Goal: Task Accomplishment & Management: Use online tool/utility

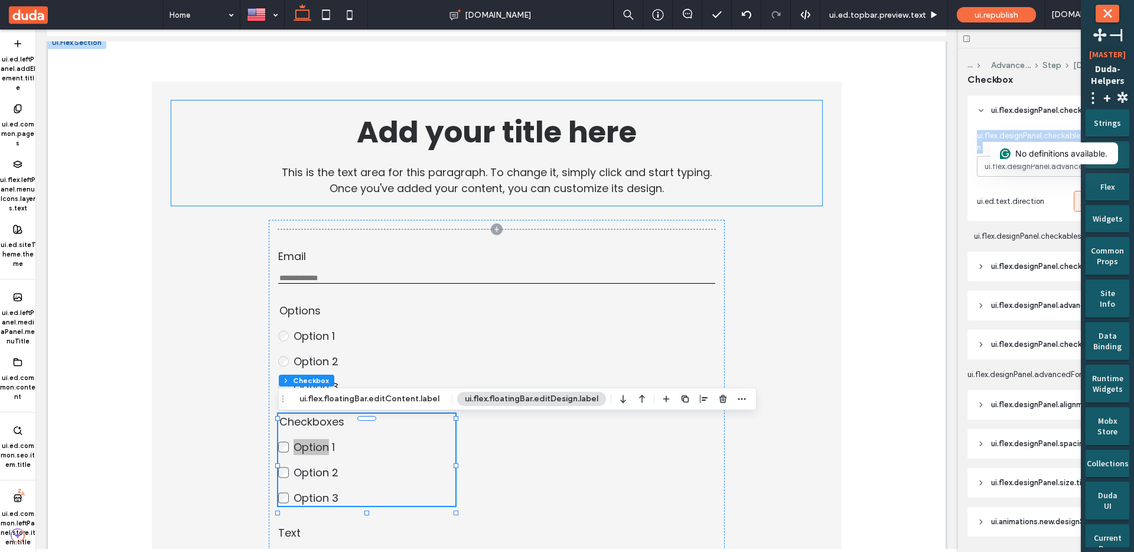
click at [782, 187] on div "Add your title here This is the text area for this paragraph. To change it, sim…" at bounding box center [496, 152] width 651 height 105
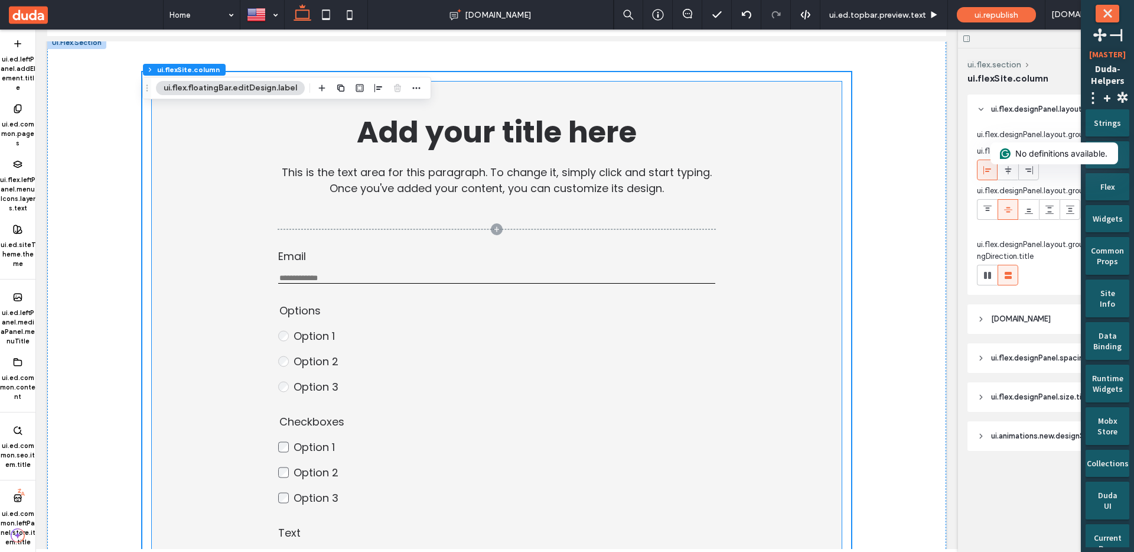
click at [838, 231] on div "Add your title here This is the text area for this paragraph. To change it, sim…" at bounding box center [497, 420] width 690 height 678
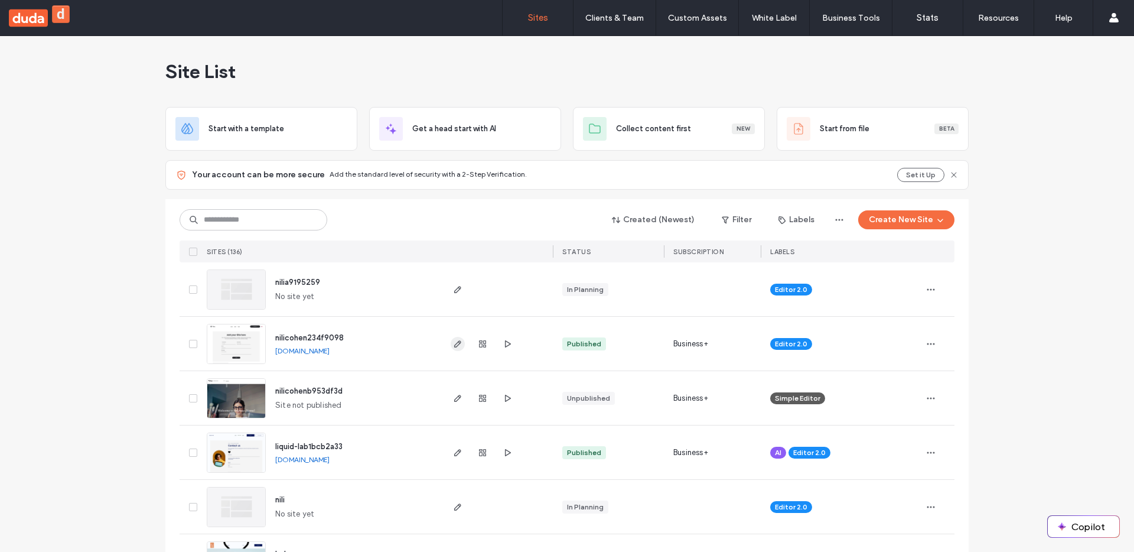
click at [454, 340] on use "button" at bounding box center [457, 343] width 7 height 7
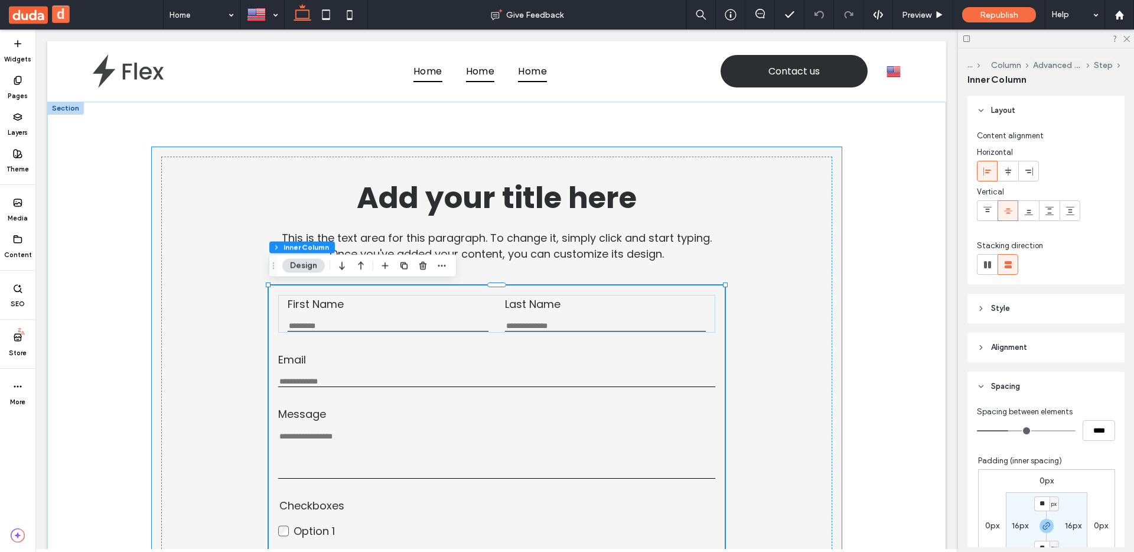
click at [832, 173] on div "Add your title here This is the text area for this paragraph. To change it, sim…" at bounding box center [497, 531] width 690 height 769
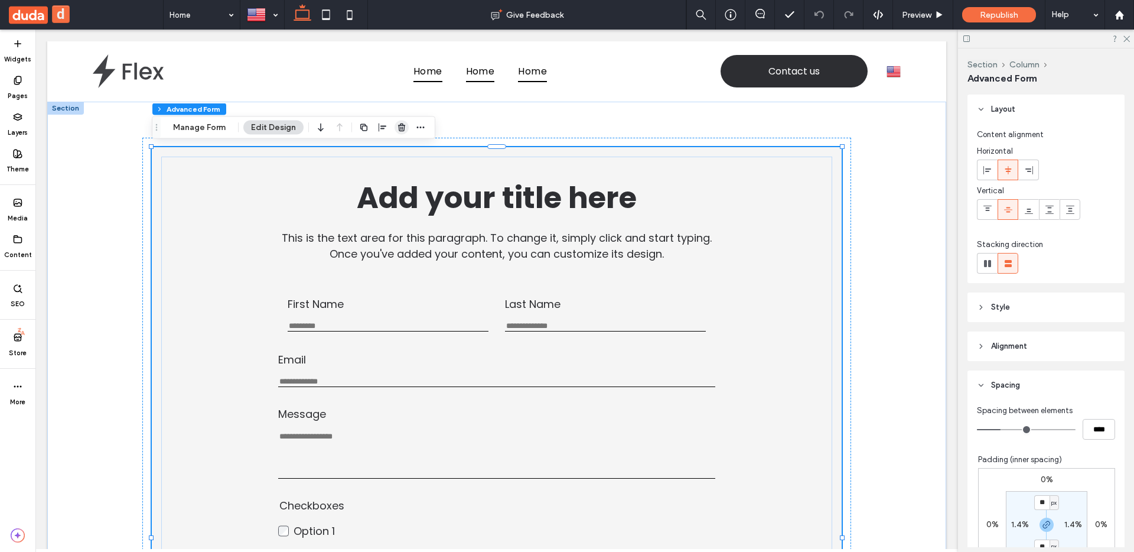
click at [403, 125] on use "button" at bounding box center [401, 127] width 7 height 8
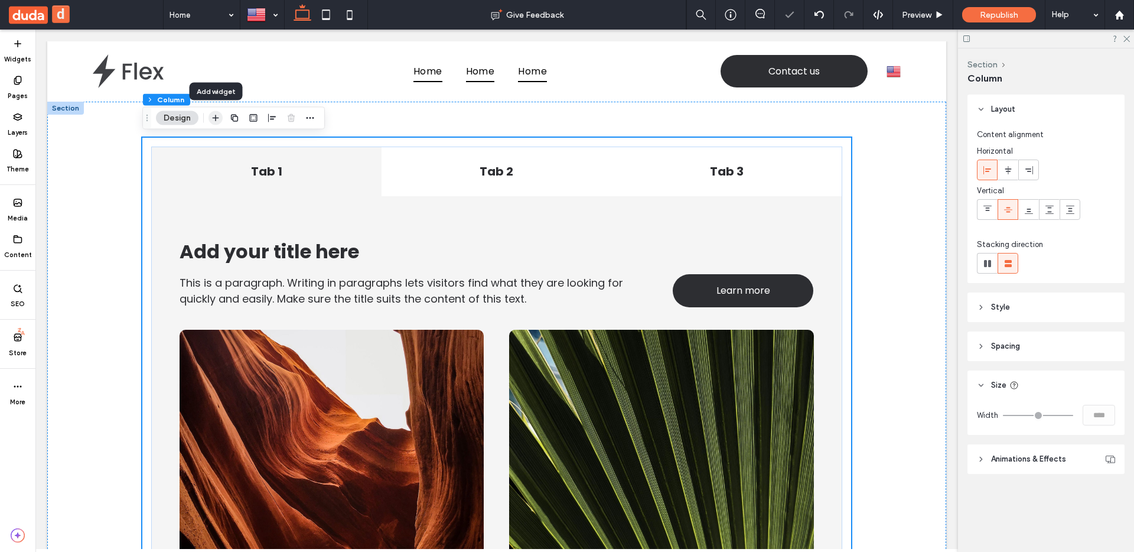
click at [211, 115] on icon "button" at bounding box center [215, 117] width 9 height 9
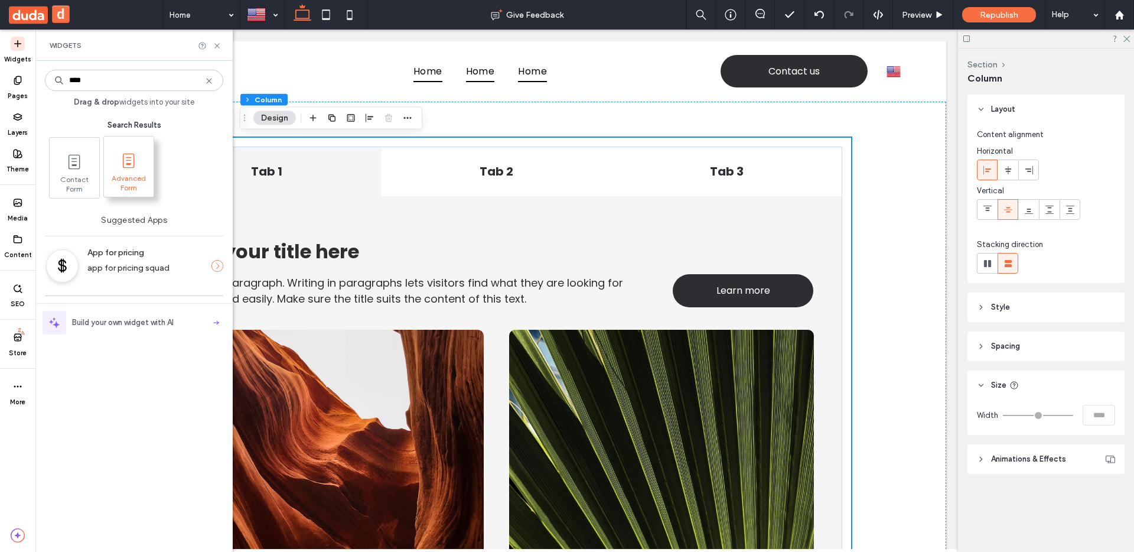
type input "****"
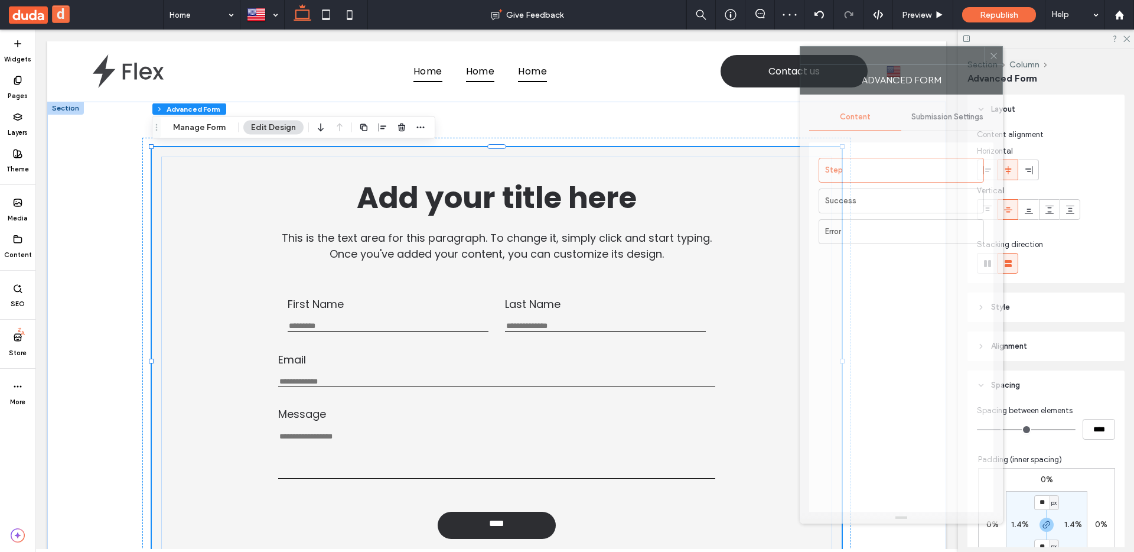
drag, startPoint x: 959, startPoint y: 56, endPoint x: 876, endPoint y: 63, distance: 82.9
click at [875, 63] on div at bounding box center [892, 56] width 184 height 18
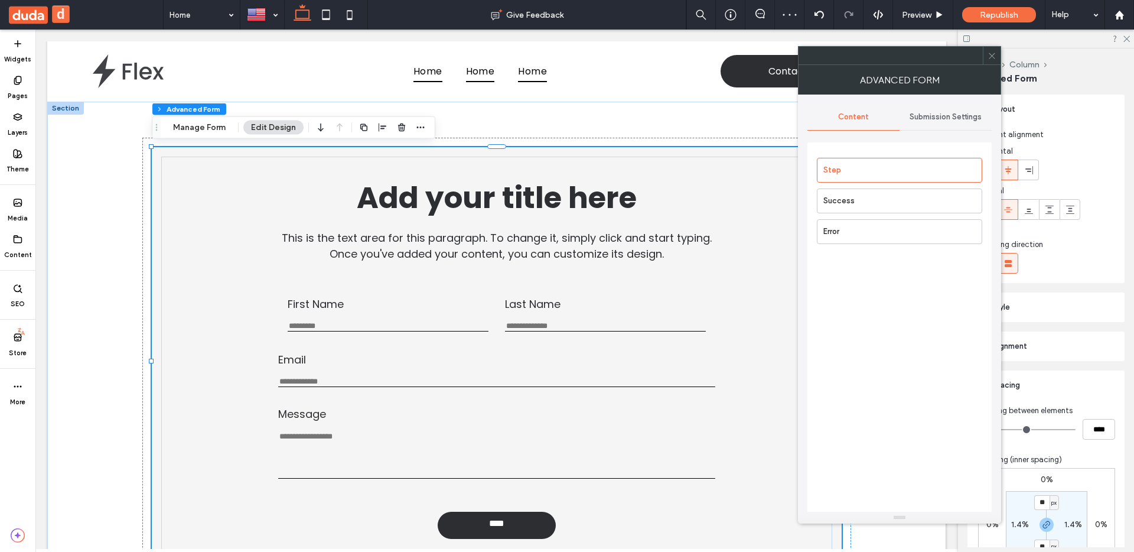
click at [990, 54] on use at bounding box center [992, 56] width 6 height 6
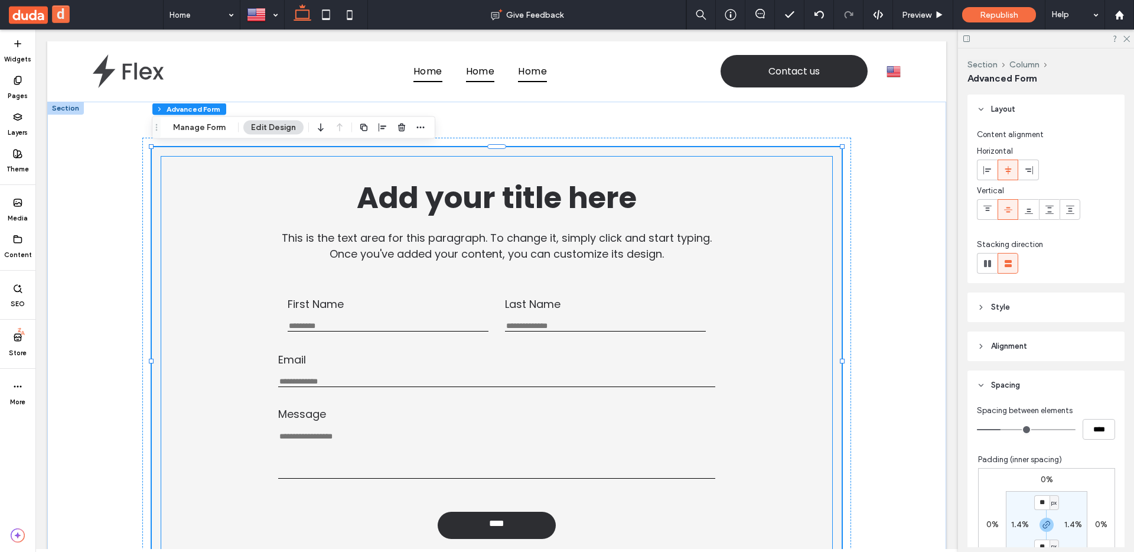
click at [537, 363] on label "Email" at bounding box center [496, 359] width 437 height 16
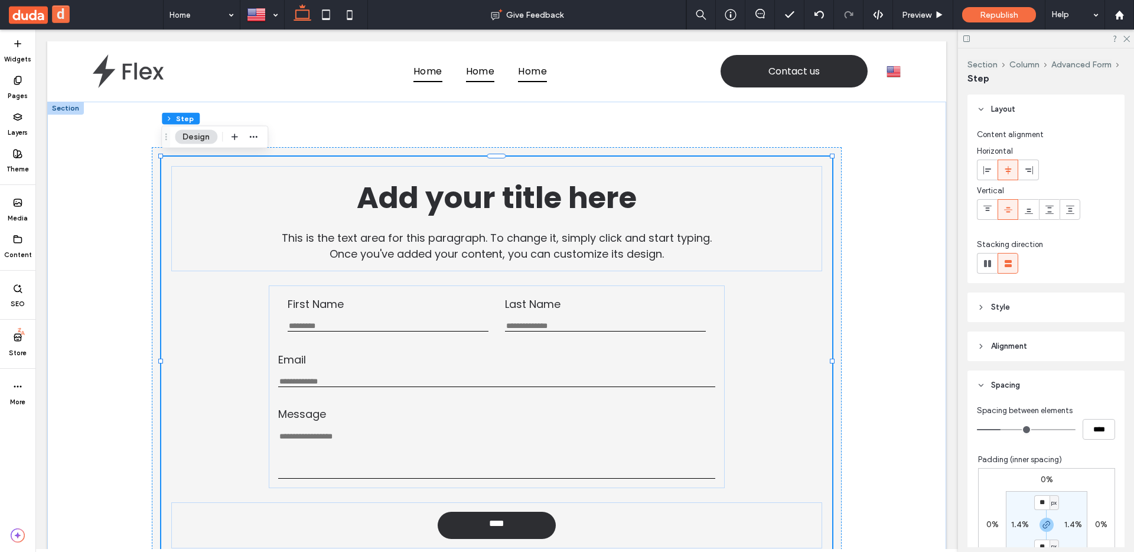
click at [537, 363] on label "Email" at bounding box center [496, 359] width 437 height 16
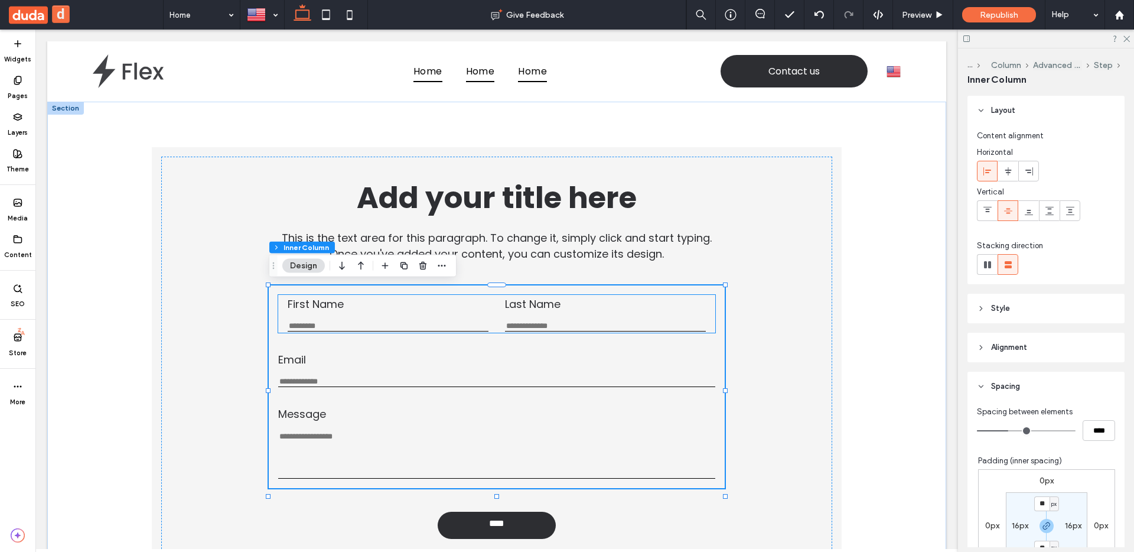
click at [539, 310] on label "Last Name" at bounding box center [605, 304] width 201 height 16
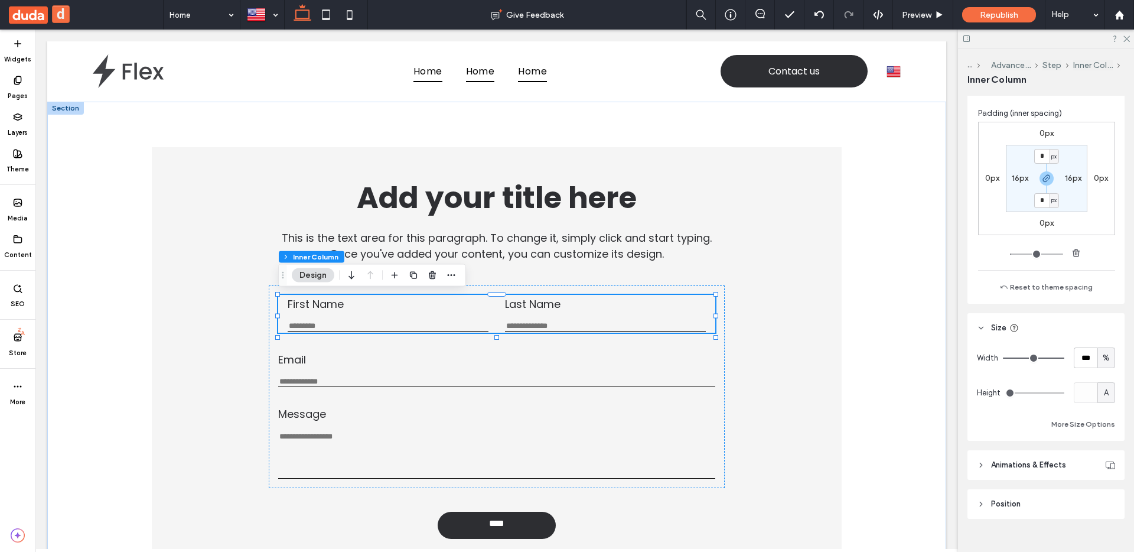
scroll to position [385, 0]
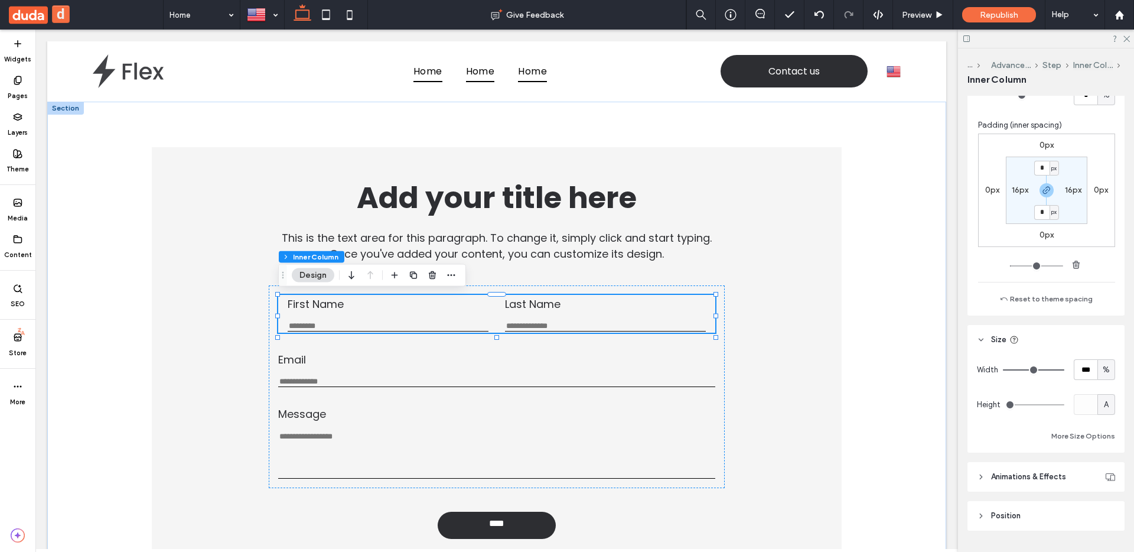
click at [561, 310] on label "Last Name" at bounding box center [605, 304] width 201 height 16
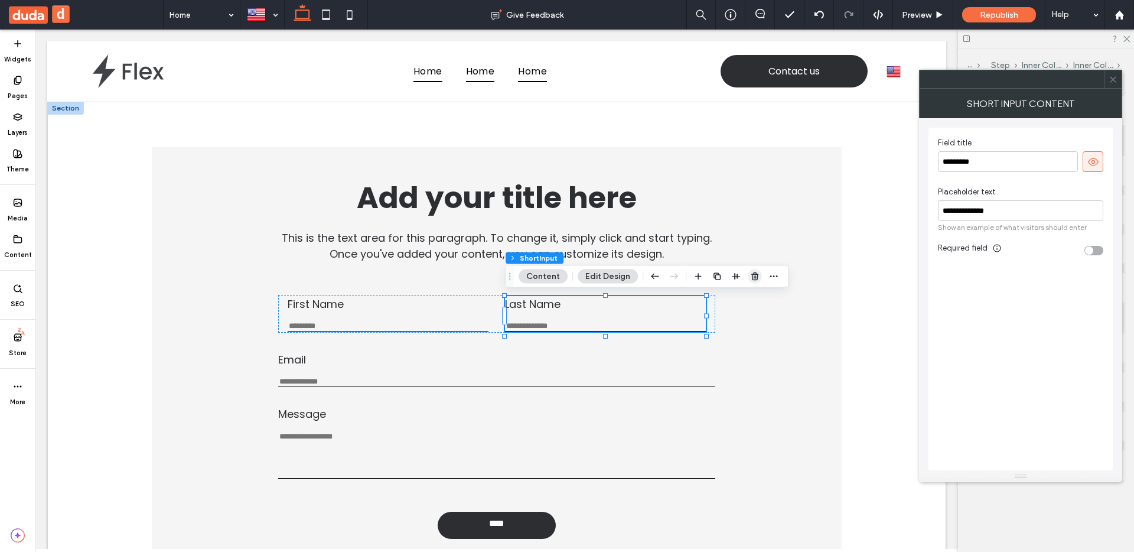
click at [756, 270] on span "button" at bounding box center [755, 276] width 14 height 14
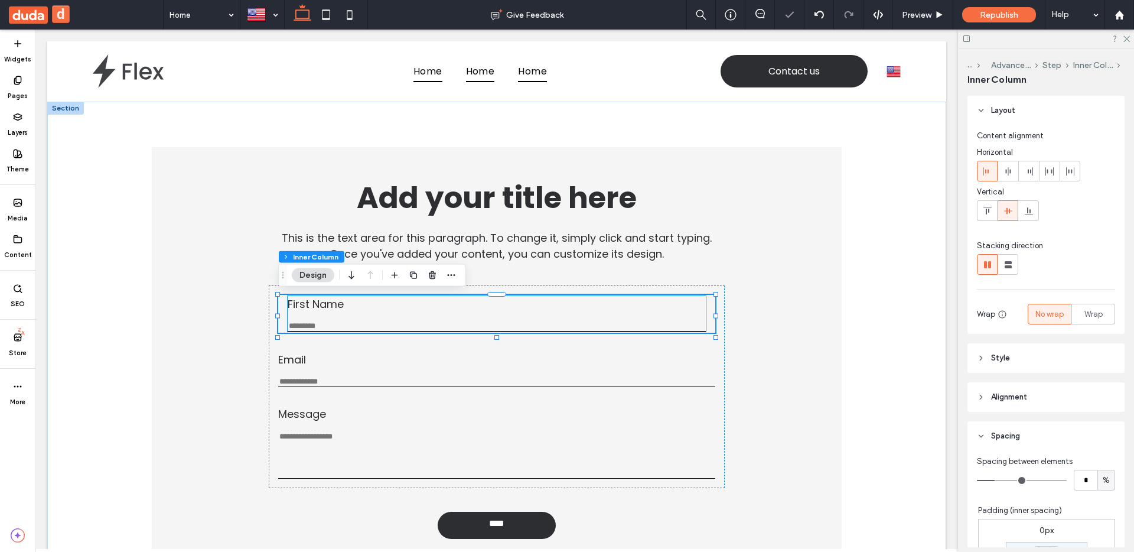
click at [436, 309] on label "First Name" at bounding box center [497, 304] width 418 height 16
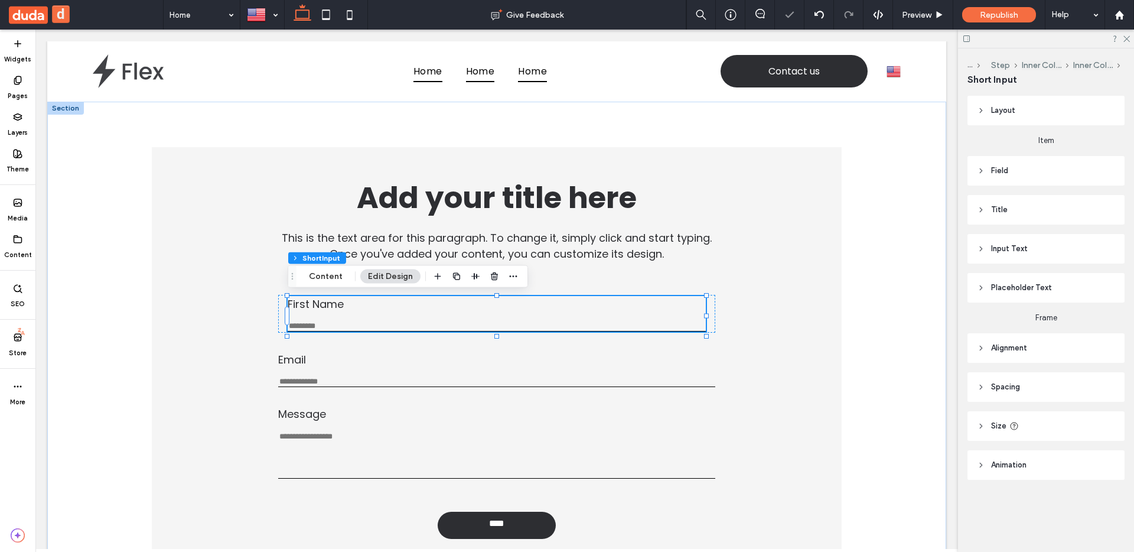
click at [436, 309] on label "First Name" at bounding box center [497, 304] width 418 height 16
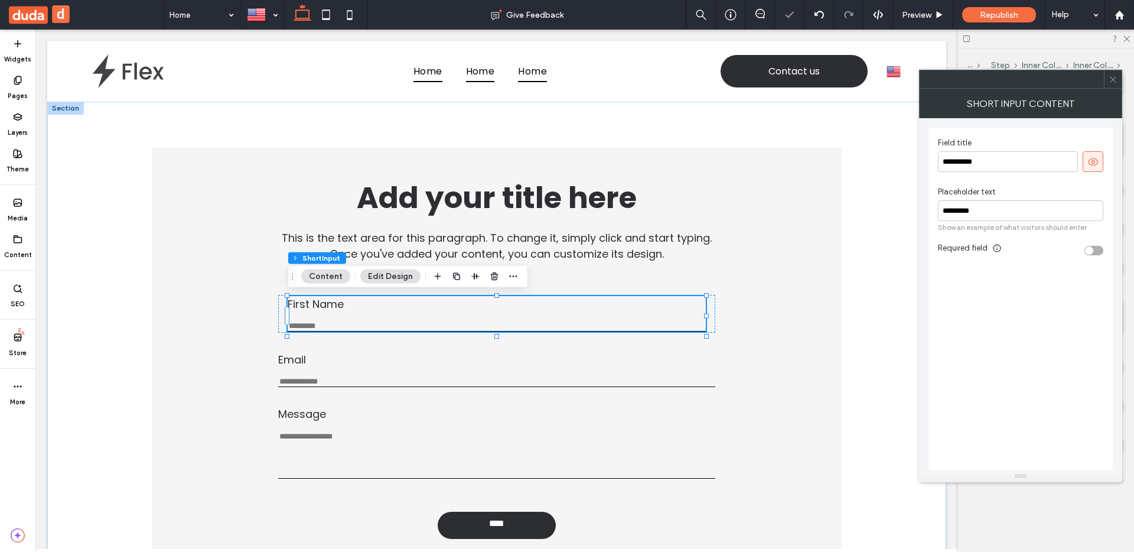
click at [477, 310] on label "First Name" at bounding box center [497, 304] width 418 height 16
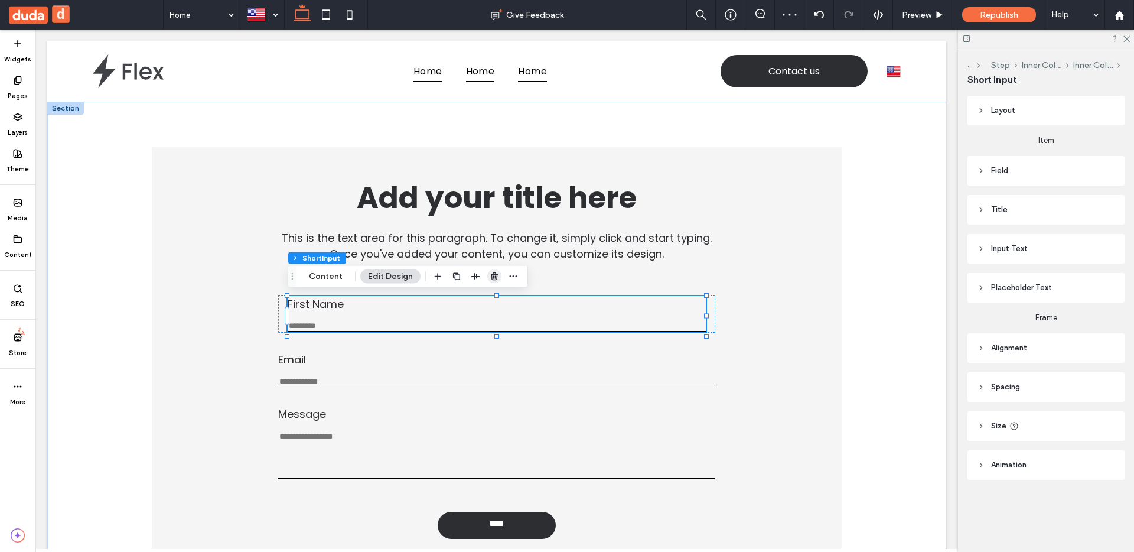
click at [487, 277] on span "button" at bounding box center [494, 276] width 14 height 14
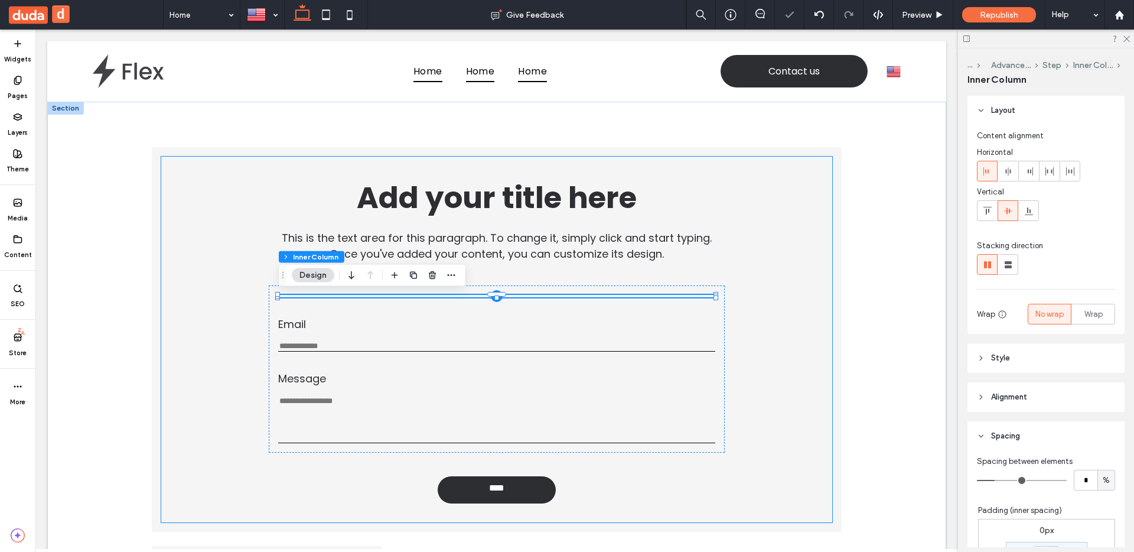
click at [733, 281] on div "Add your title here This is the text area for this paragraph. To change it, sim…" at bounding box center [496, 339] width 670 height 366
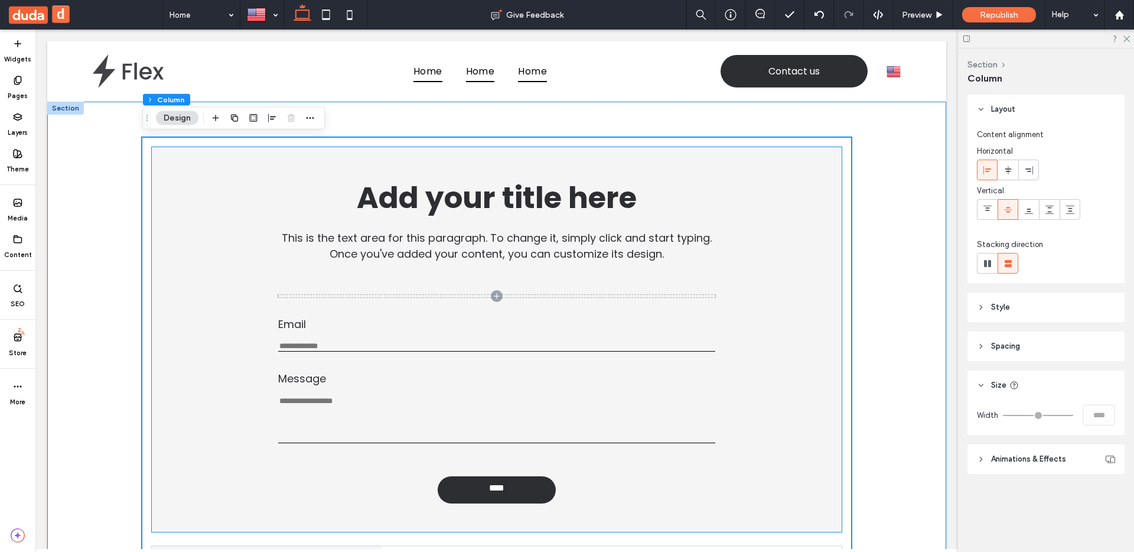
click at [841, 159] on div "Add your title here This is the text area for this paragraph. To change it, sim…" at bounding box center [497, 339] width 690 height 384
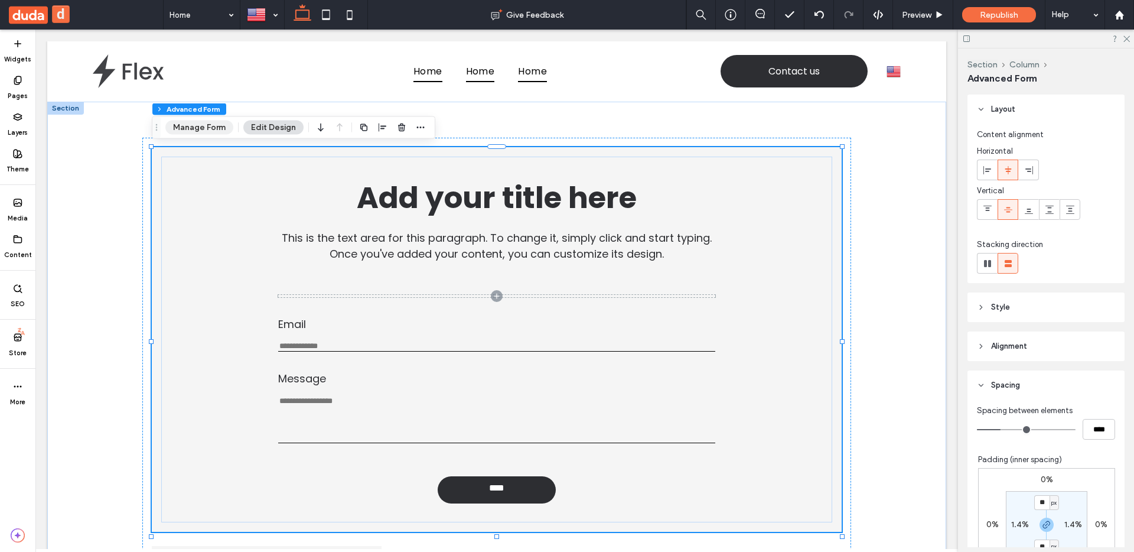
click at [222, 128] on button "Manage Form" at bounding box center [199, 127] width 68 height 14
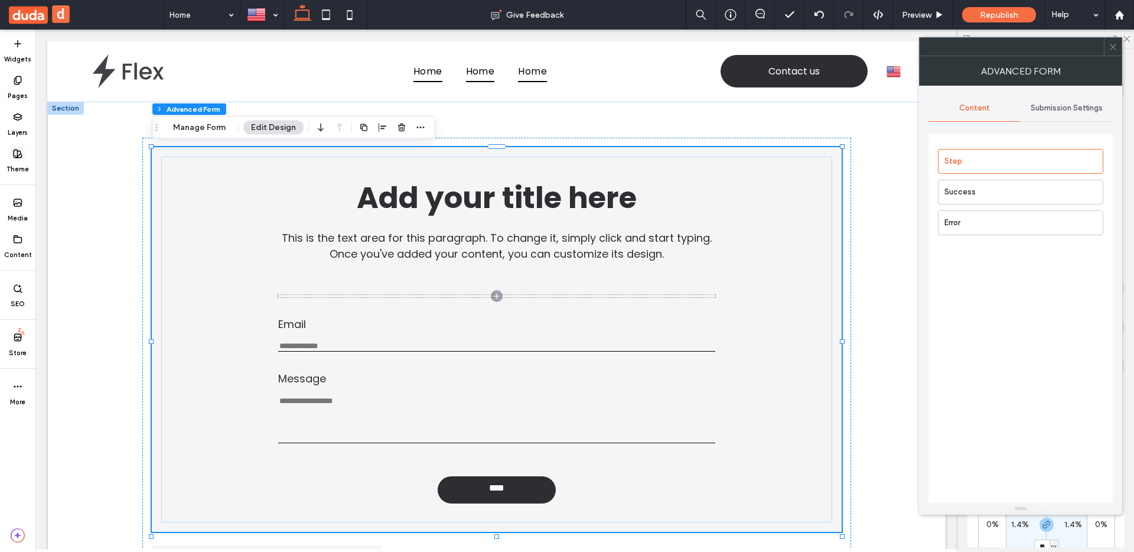
click at [18, 156] on icon at bounding box center [17, 153] width 9 height 9
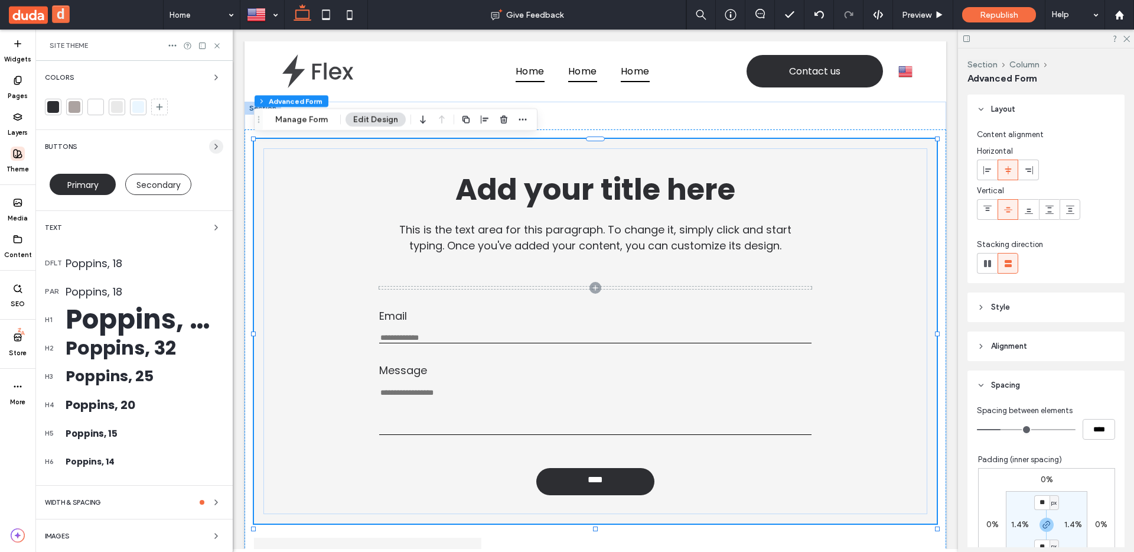
click at [209, 145] on span "button" at bounding box center [216, 146] width 14 height 14
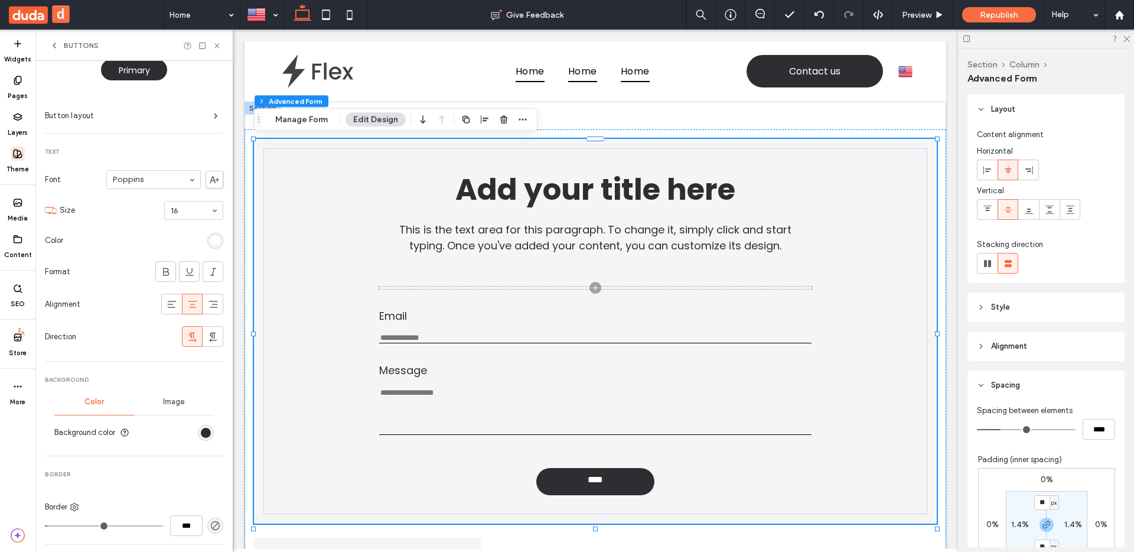
scroll to position [18, 0]
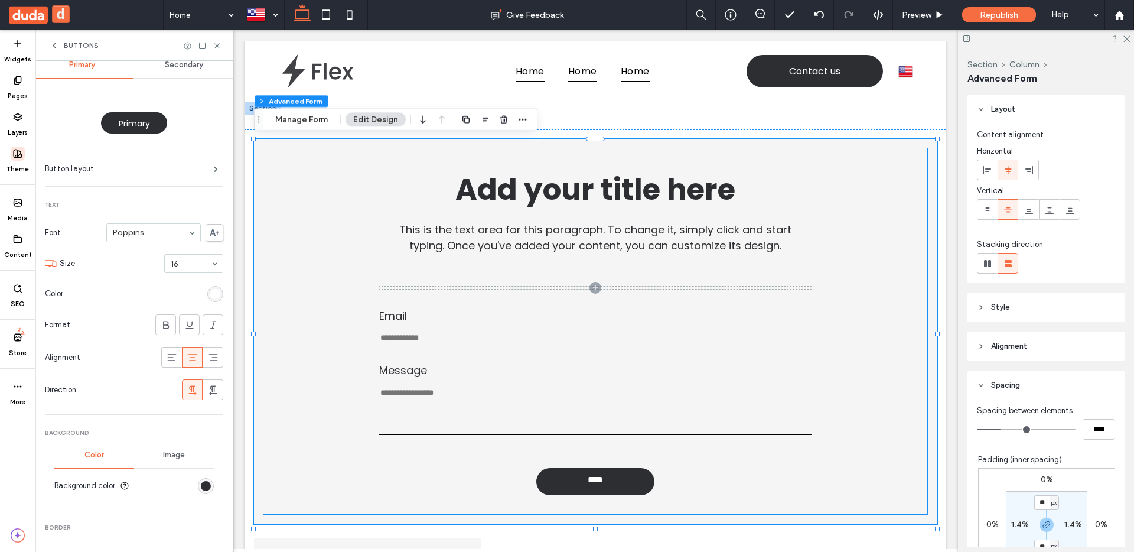
click at [390, 331] on div "Email Enter an email Use an address with (@) and (.)" at bounding box center [595, 325] width 432 height 35
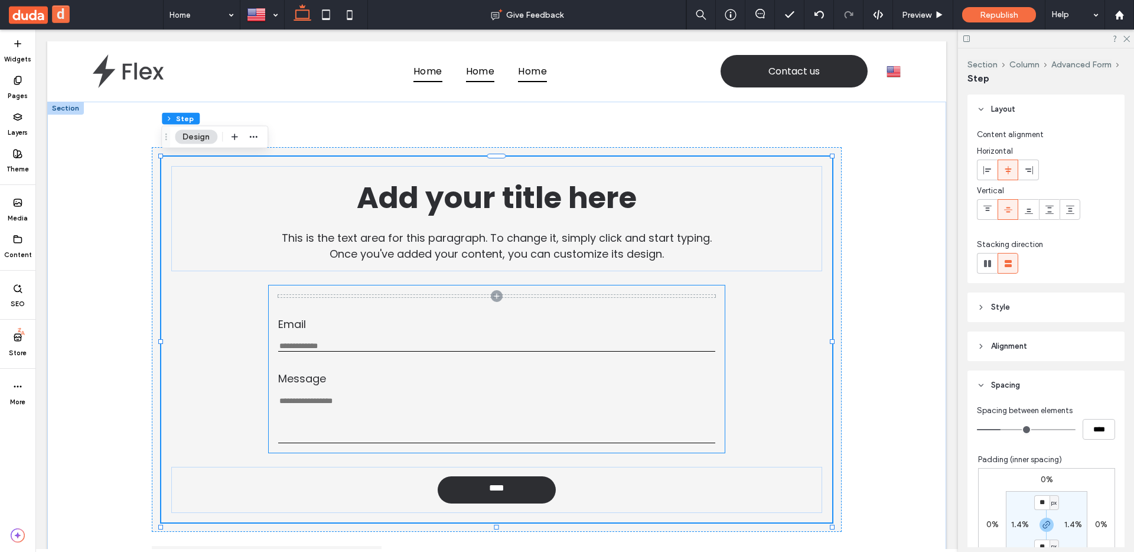
click at [359, 331] on label "Email" at bounding box center [496, 324] width 437 height 16
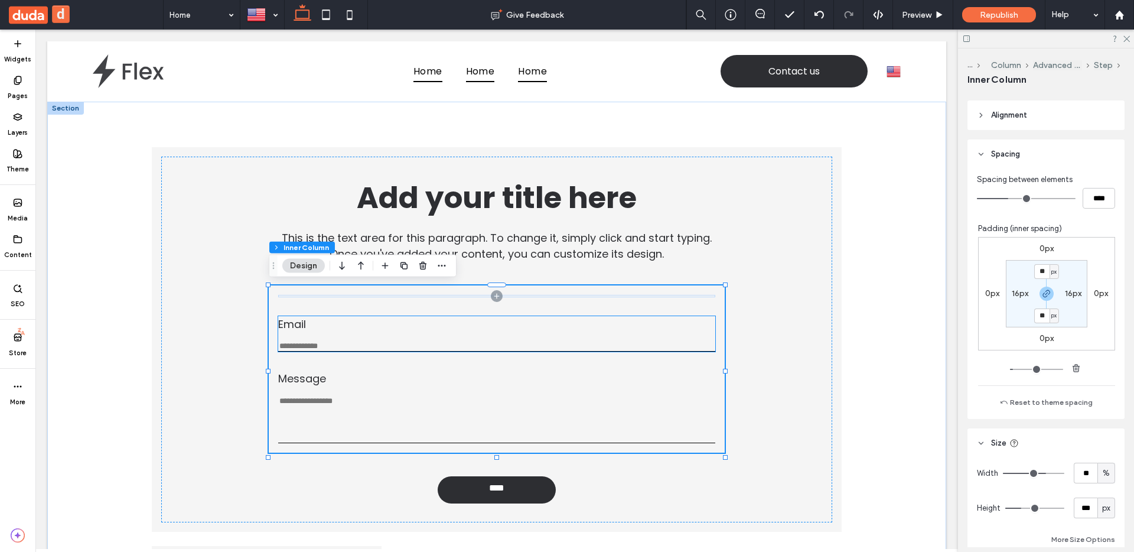
scroll to position [237, 0]
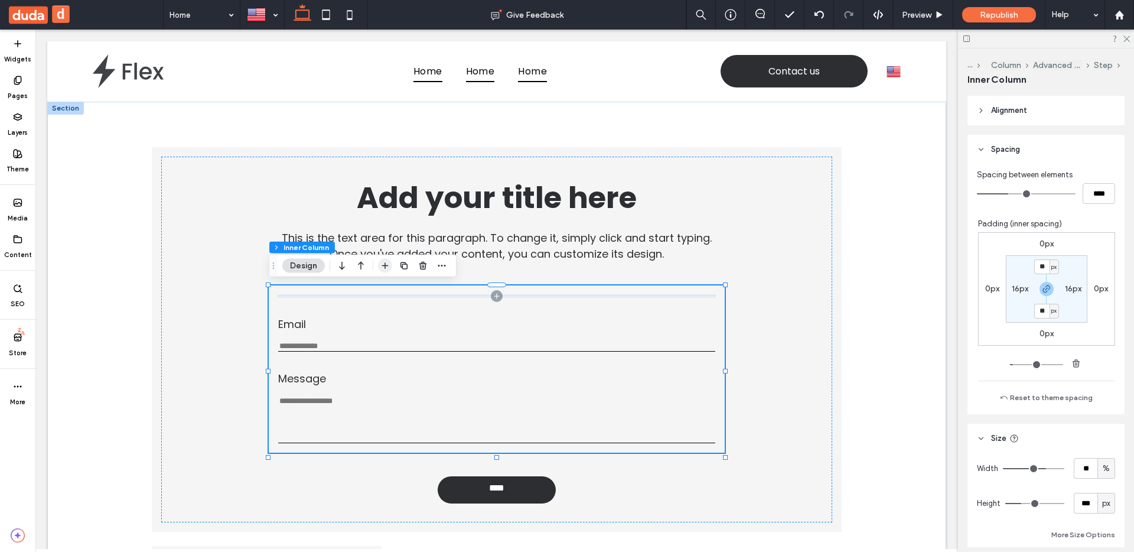
click at [383, 264] on icon "button" at bounding box center [384, 265] width 9 height 9
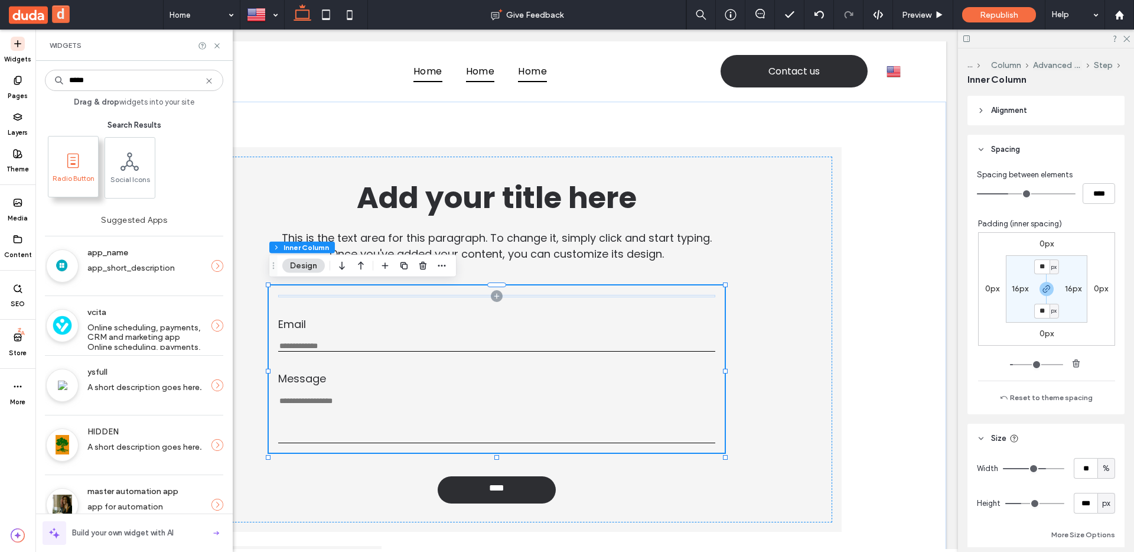
type input "*****"
click at [84, 179] on span "Radio Button" at bounding box center [73, 182] width 50 height 17
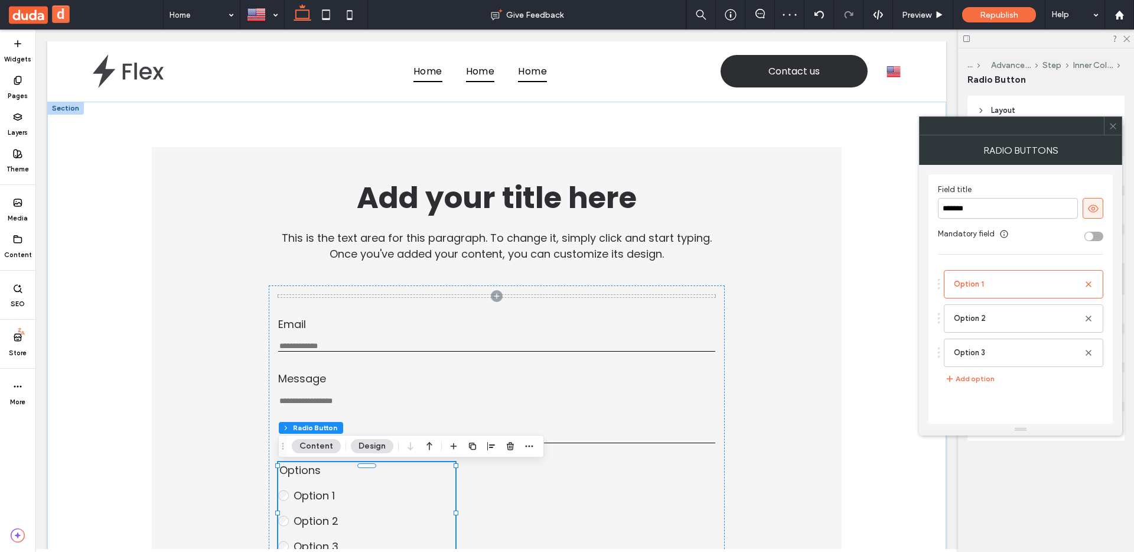
drag, startPoint x: 1110, startPoint y: 128, endPoint x: 1103, endPoint y: 131, distance: 7.4
click at [1110, 128] on icon at bounding box center [1112, 126] width 9 height 9
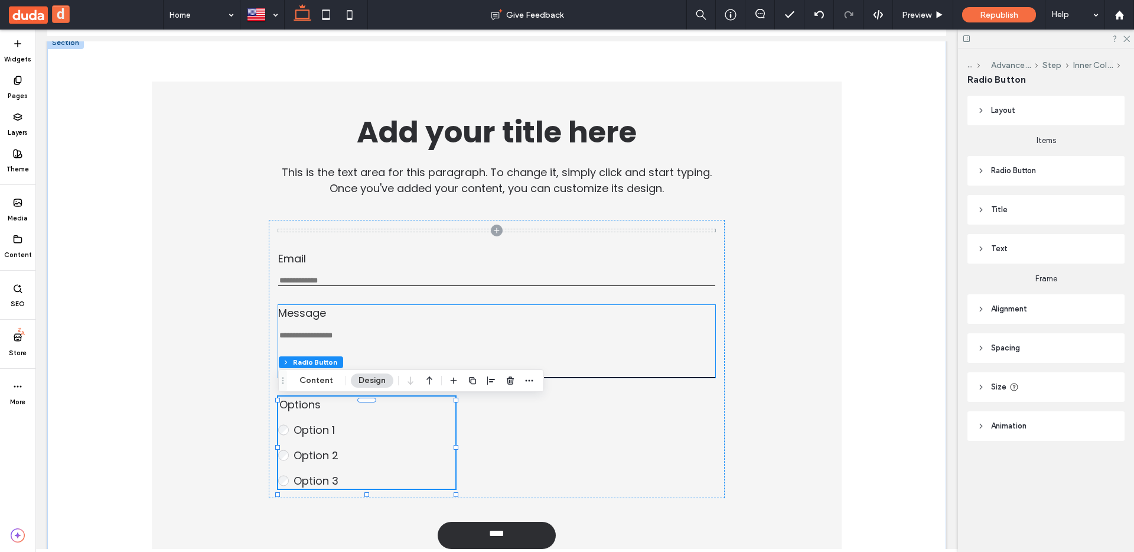
scroll to position [66, 0]
